Goal: Task Accomplishment & Management: Manage account settings

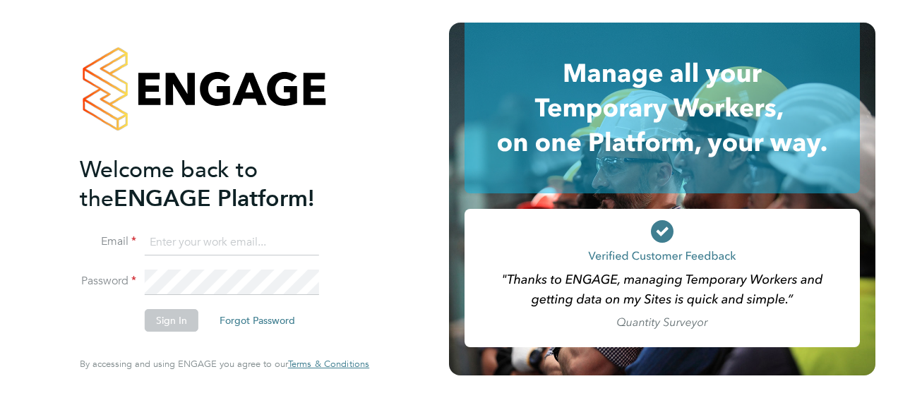
type input "[EMAIL_ADDRESS][DOMAIN_NAME]"
click at [177, 322] on button "Sign In" at bounding box center [172, 320] width 54 height 23
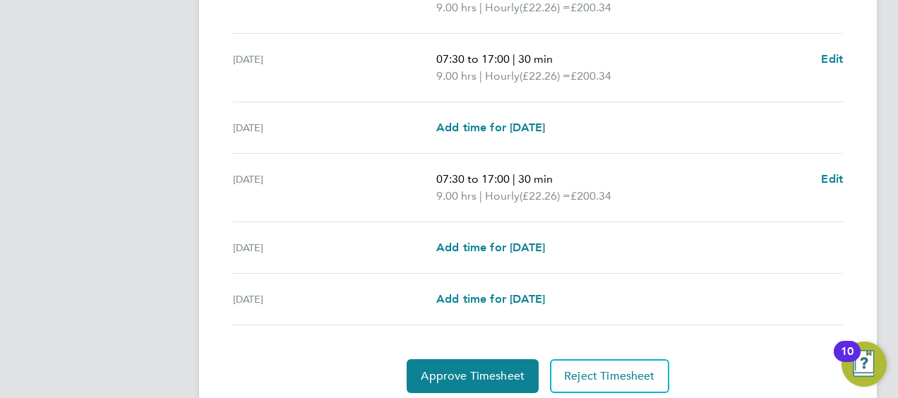
scroll to position [585, 0]
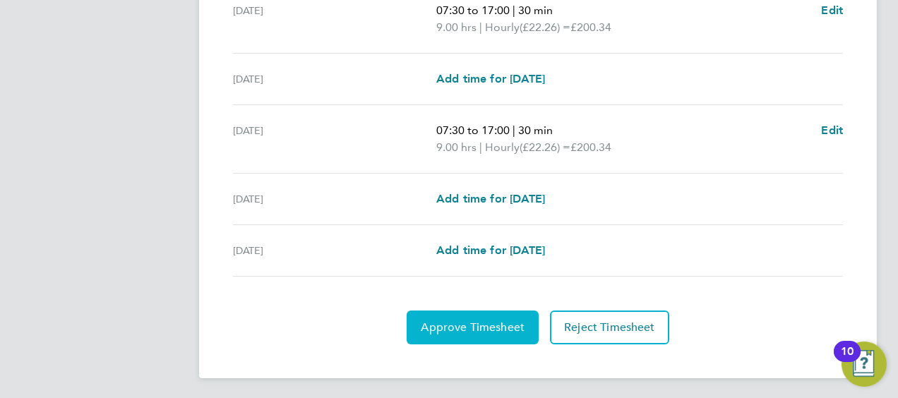
click at [497, 322] on span "Approve Timesheet" at bounding box center [473, 328] width 104 height 14
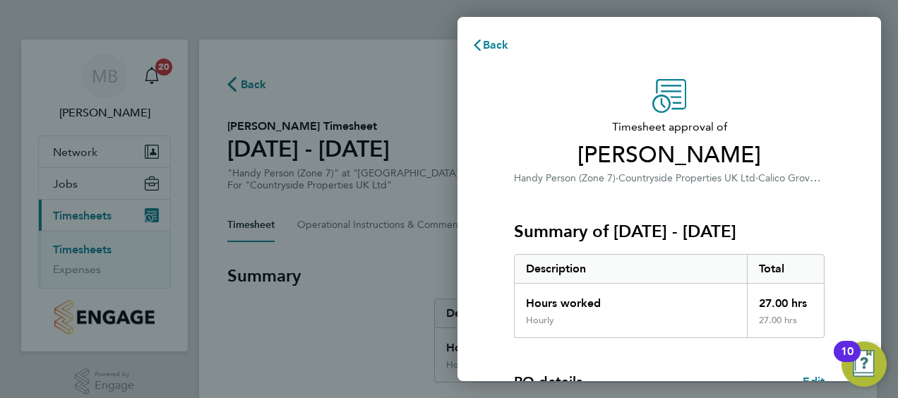
click at [793, 126] on span "Timesheet approval of" at bounding box center [669, 127] width 311 height 17
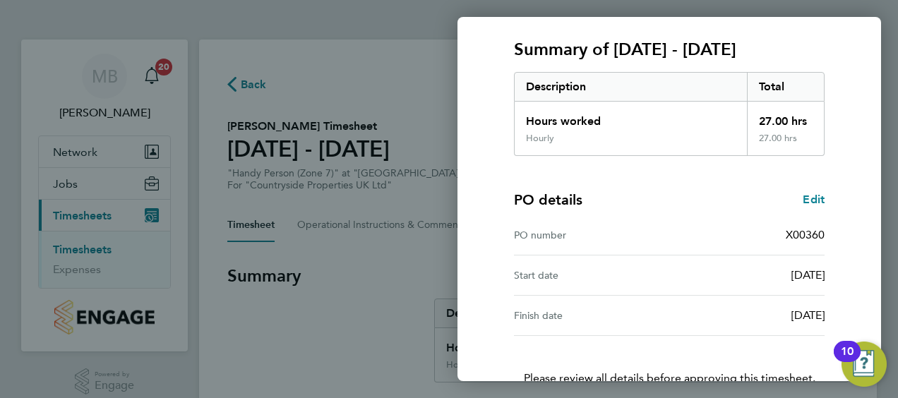
scroll to position [277, 0]
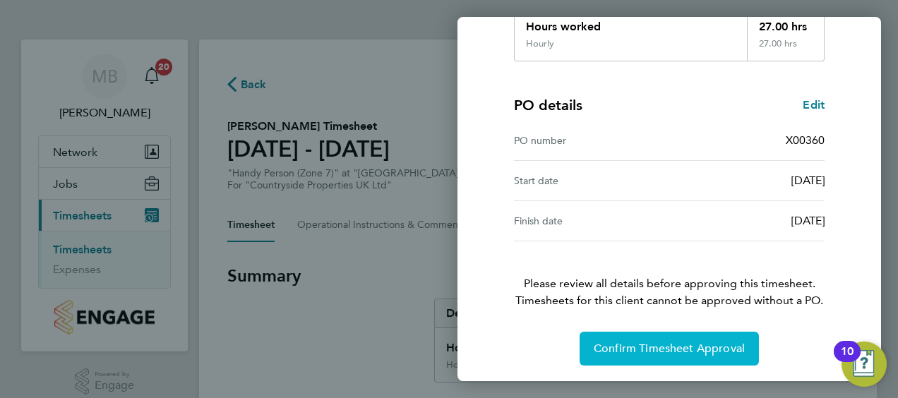
click at [653, 357] on button "Confirm Timesheet Approval" at bounding box center [669, 349] width 179 height 34
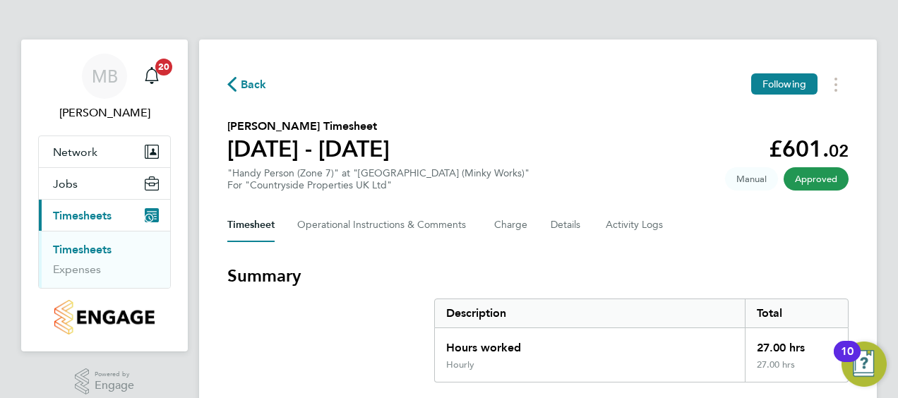
click at [92, 251] on link "Timesheets" at bounding box center [82, 249] width 59 height 13
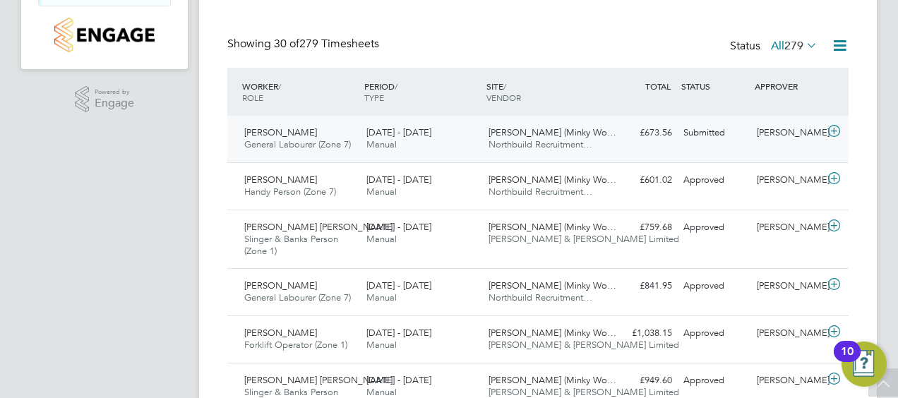
click at [833, 136] on icon at bounding box center [835, 131] width 18 height 11
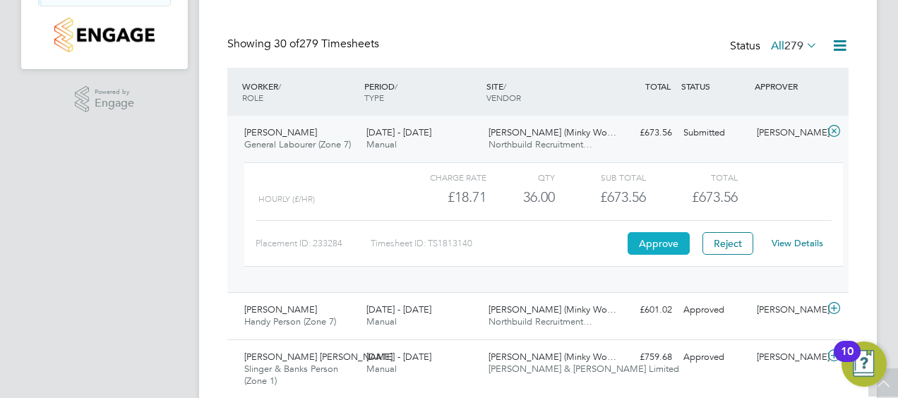
click at [662, 234] on button "Approve" at bounding box center [659, 243] width 62 height 23
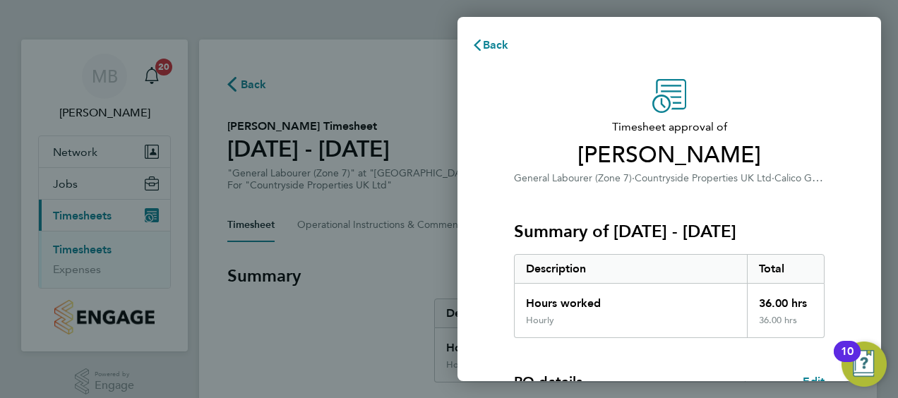
click at [869, 180] on div "Timesheet approval of Michael Williams General Labourer (Zone 7) · Countryside …" at bounding box center [670, 360] width 424 height 597
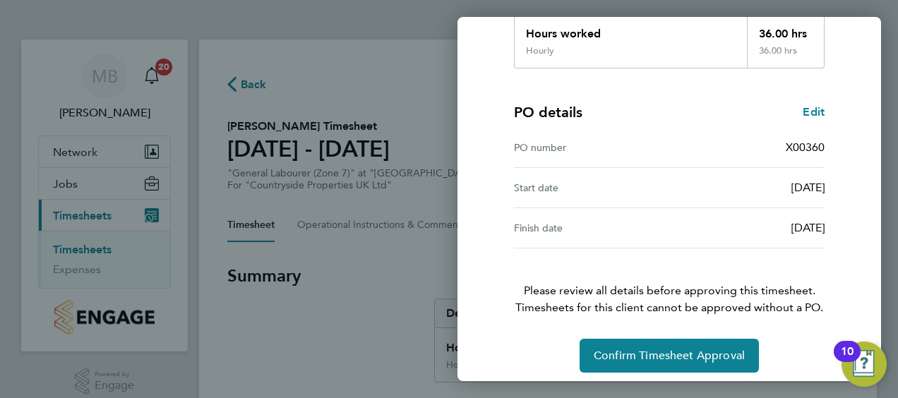
scroll to position [277, 0]
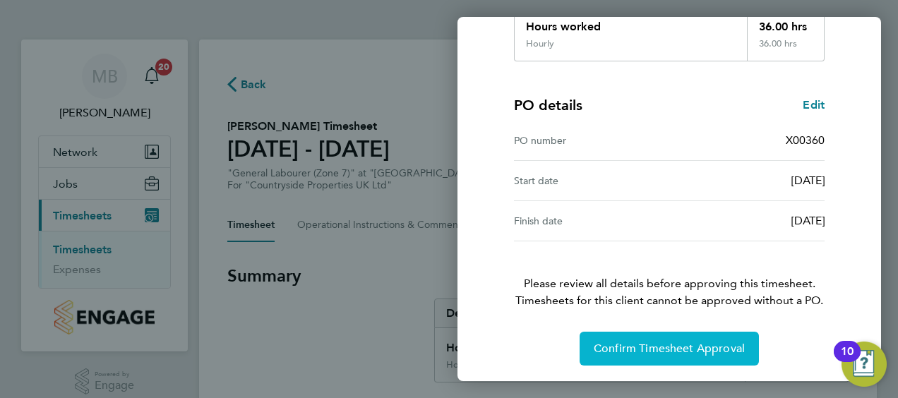
click at [667, 357] on button "Confirm Timesheet Approval" at bounding box center [669, 349] width 179 height 34
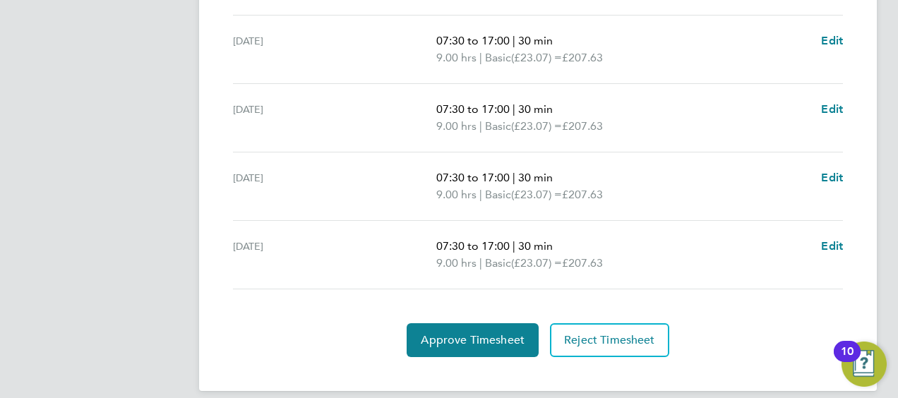
scroll to position [500, 0]
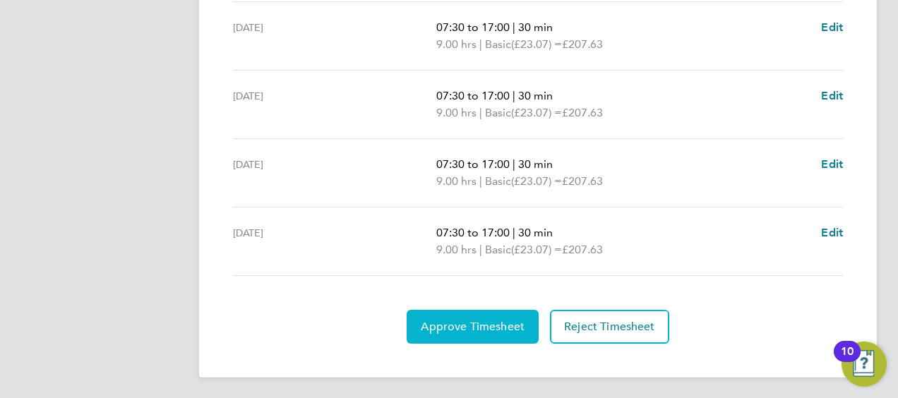
click at [489, 334] on button "Approve Timesheet" at bounding box center [473, 327] width 132 height 34
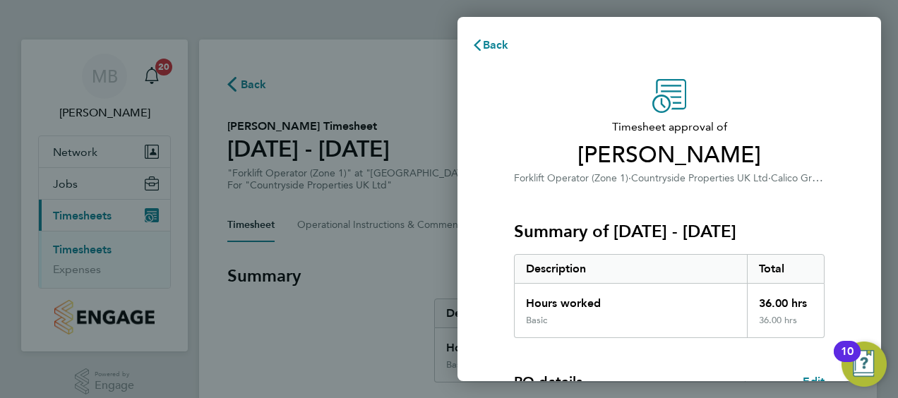
click at [814, 205] on div "Summary of 25 - 31 Aug 2025 Description Total Hours worked 36.00 hrs Basic 36.0…" at bounding box center [669, 262] width 311 height 152
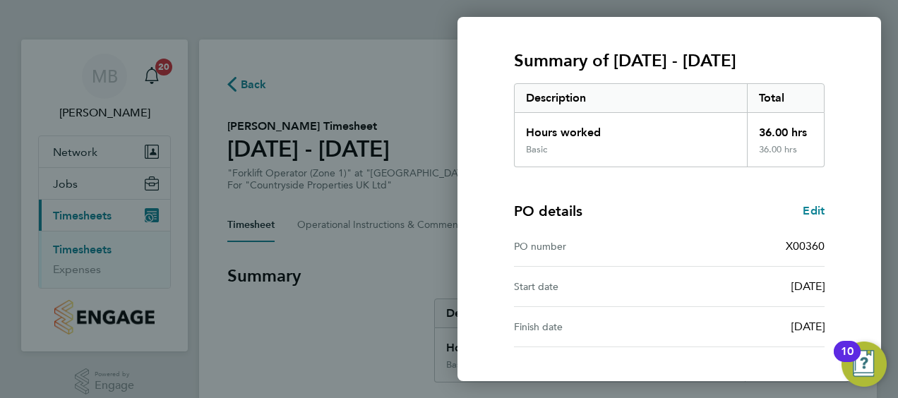
scroll to position [277, 0]
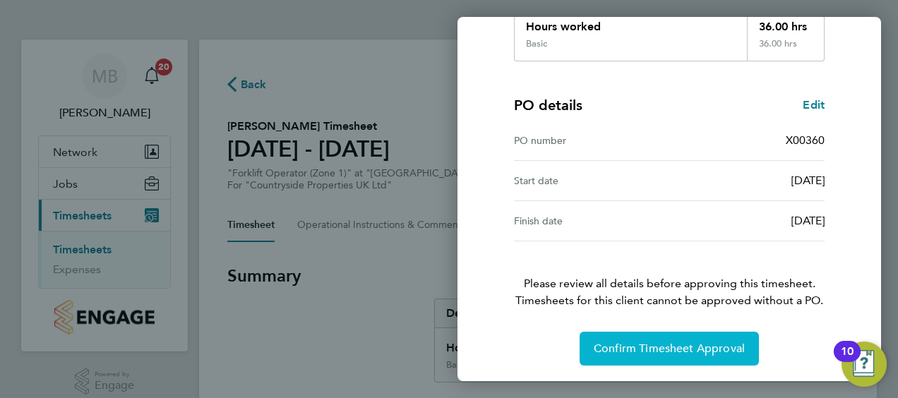
click at [663, 357] on button "Confirm Timesheet Approval" at bounding box center [669, 349] width 179 height 34
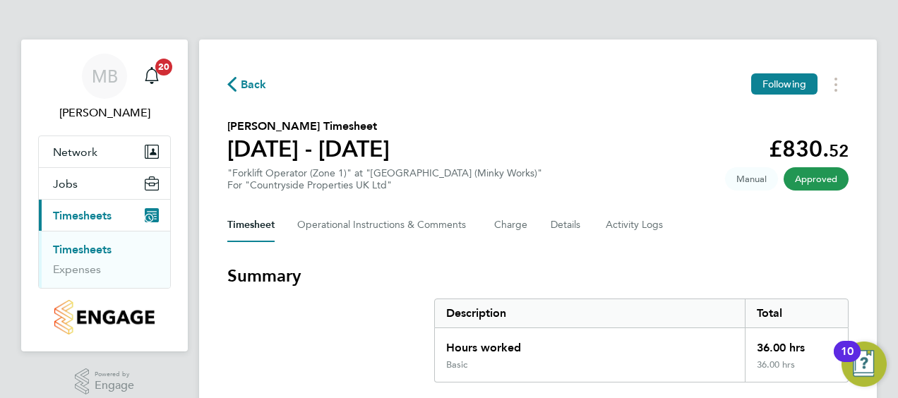
click at [86, 249] on link "Timesheets" at bounding box center [82, 249] width 59 height 13
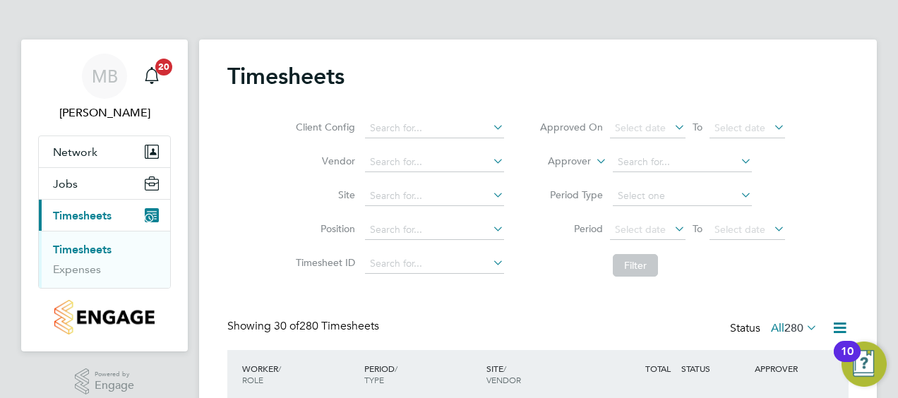
click at [843, 153] on div "Client Config Vendor Site Position Timesheet ID Approved On Select date To Sele…" at bounding box center [537, 194] width 621 height 179
